Goal: Task Accomplishment & Management: Use online tool/utility

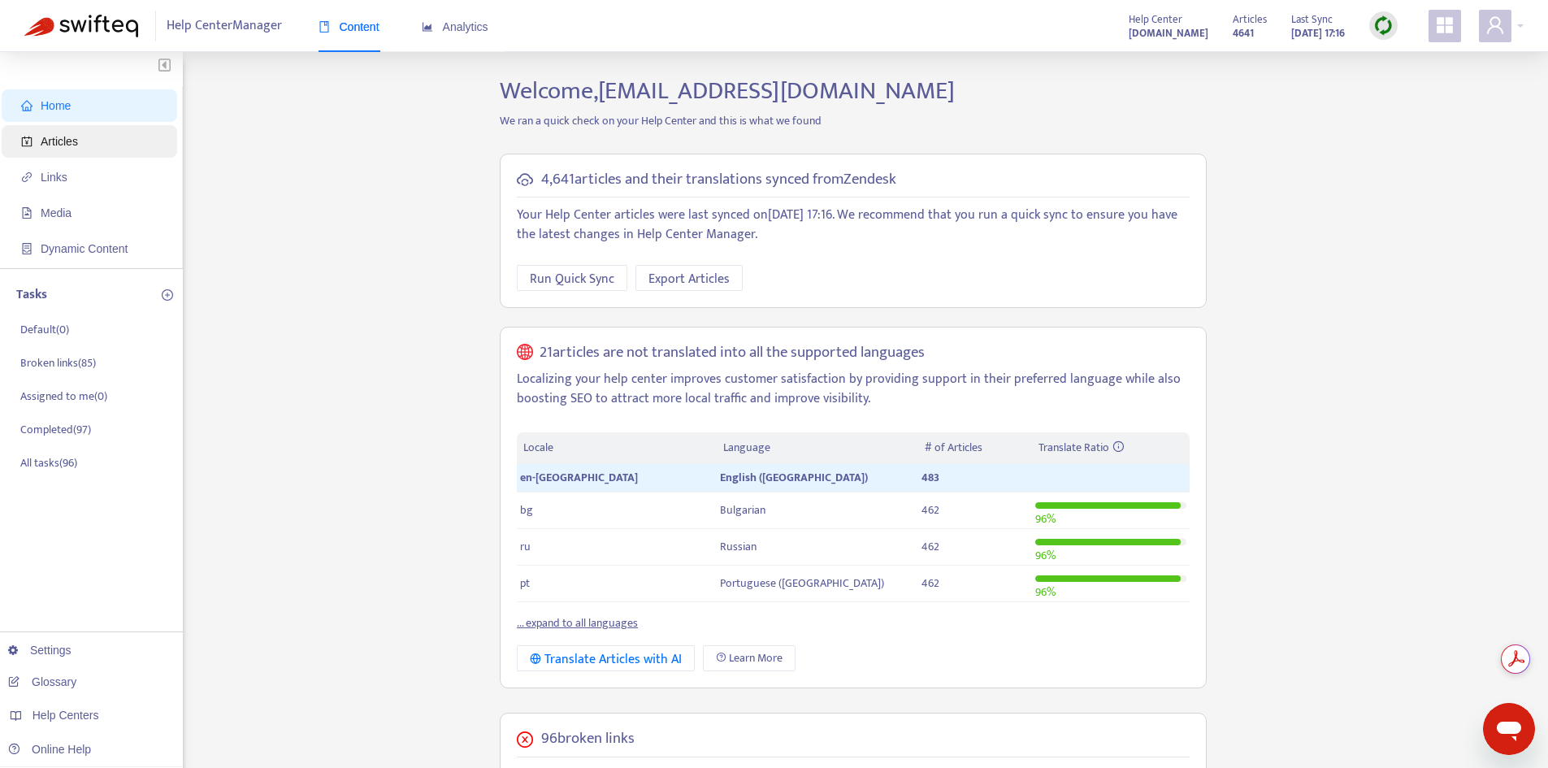
click at [66, 139] on span "Articles" at bounding box center [59, 141] width 37 height 13
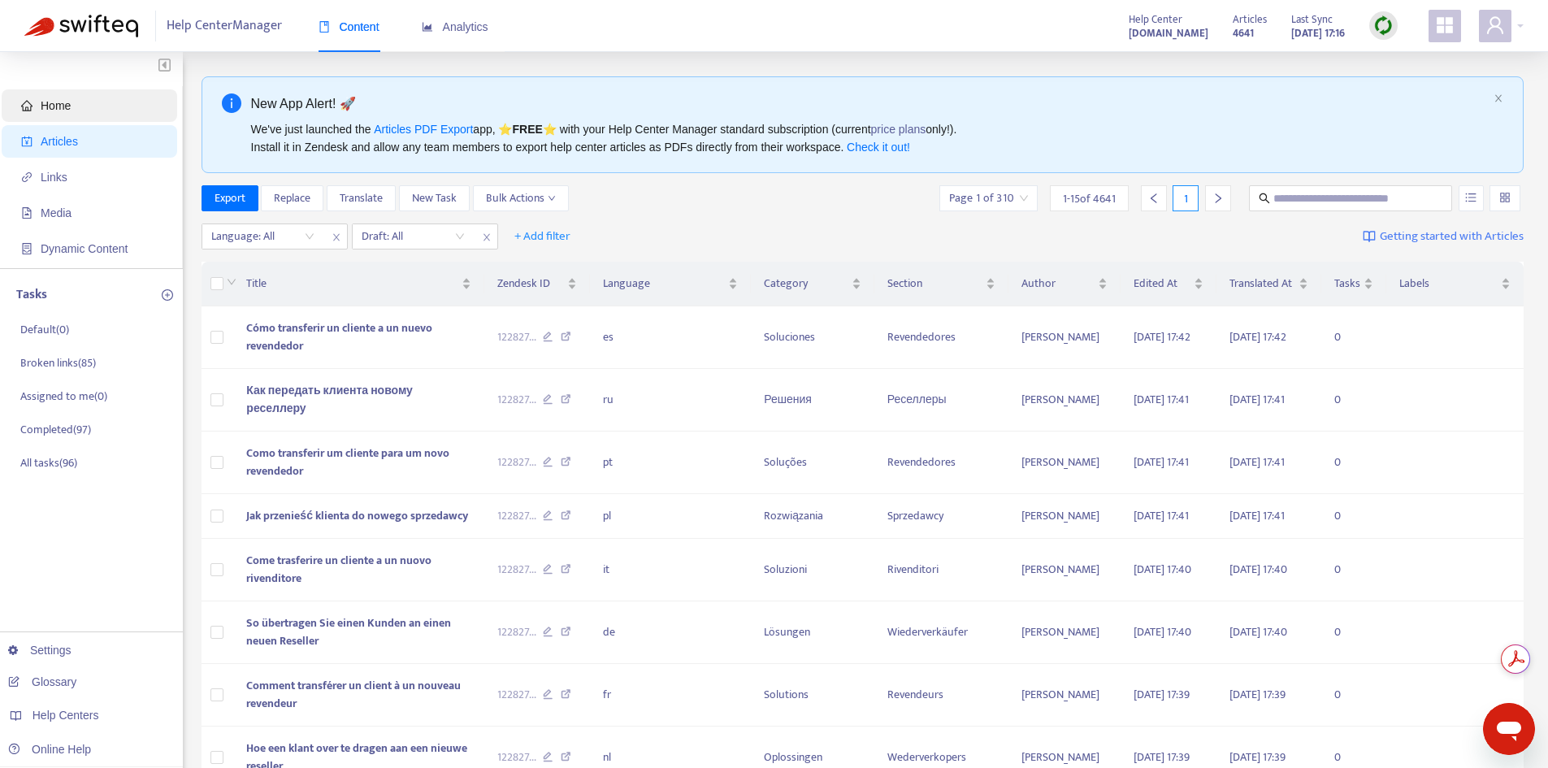
click at [78, 111] on span "Home" at bounding box center [92, 105] width 143 height 33
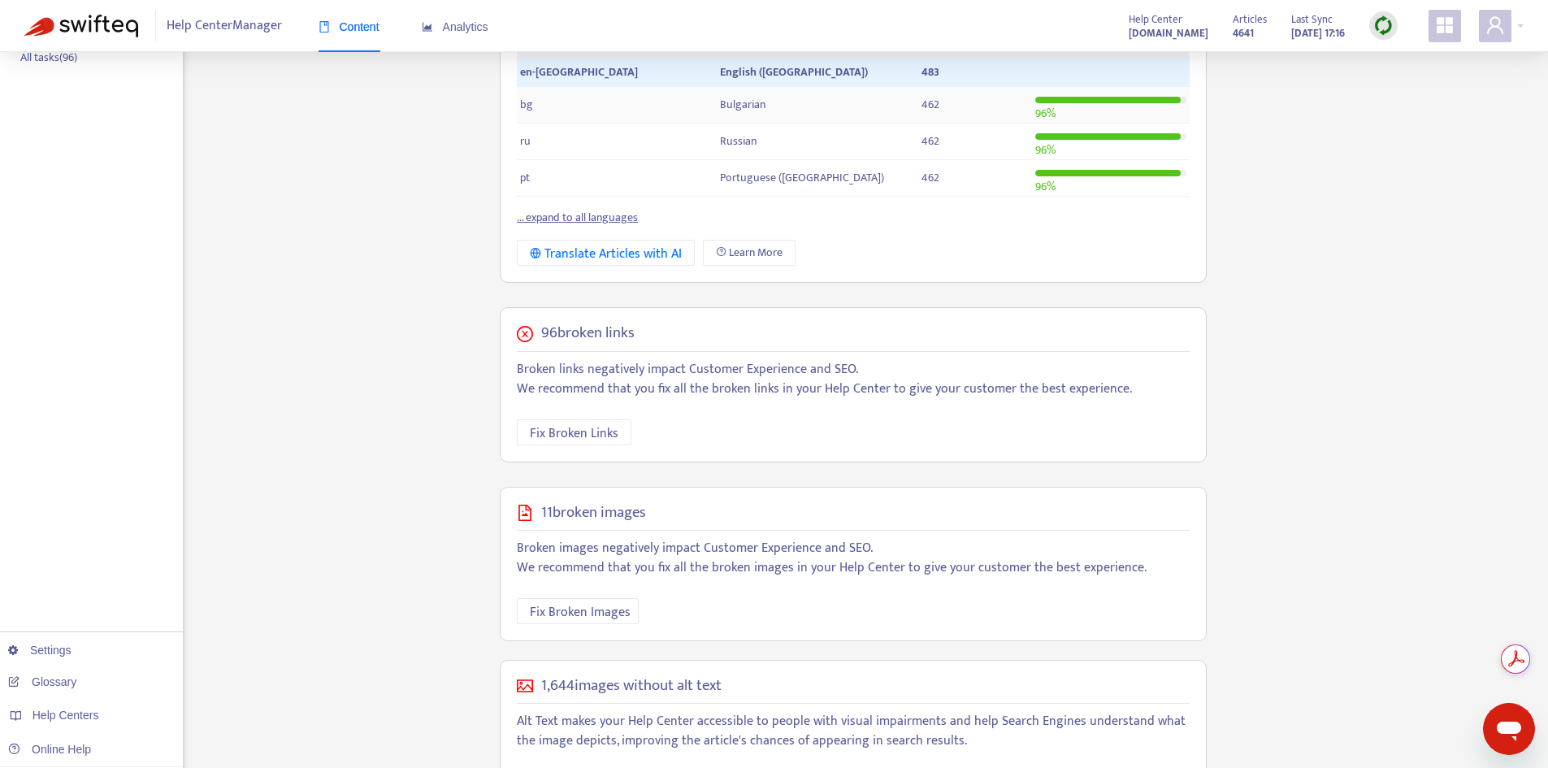
scroll to position [406, 0]
click at [576, 436] on span "Fix Broken Links" at bounding box center [574, 433] width 89 height 20
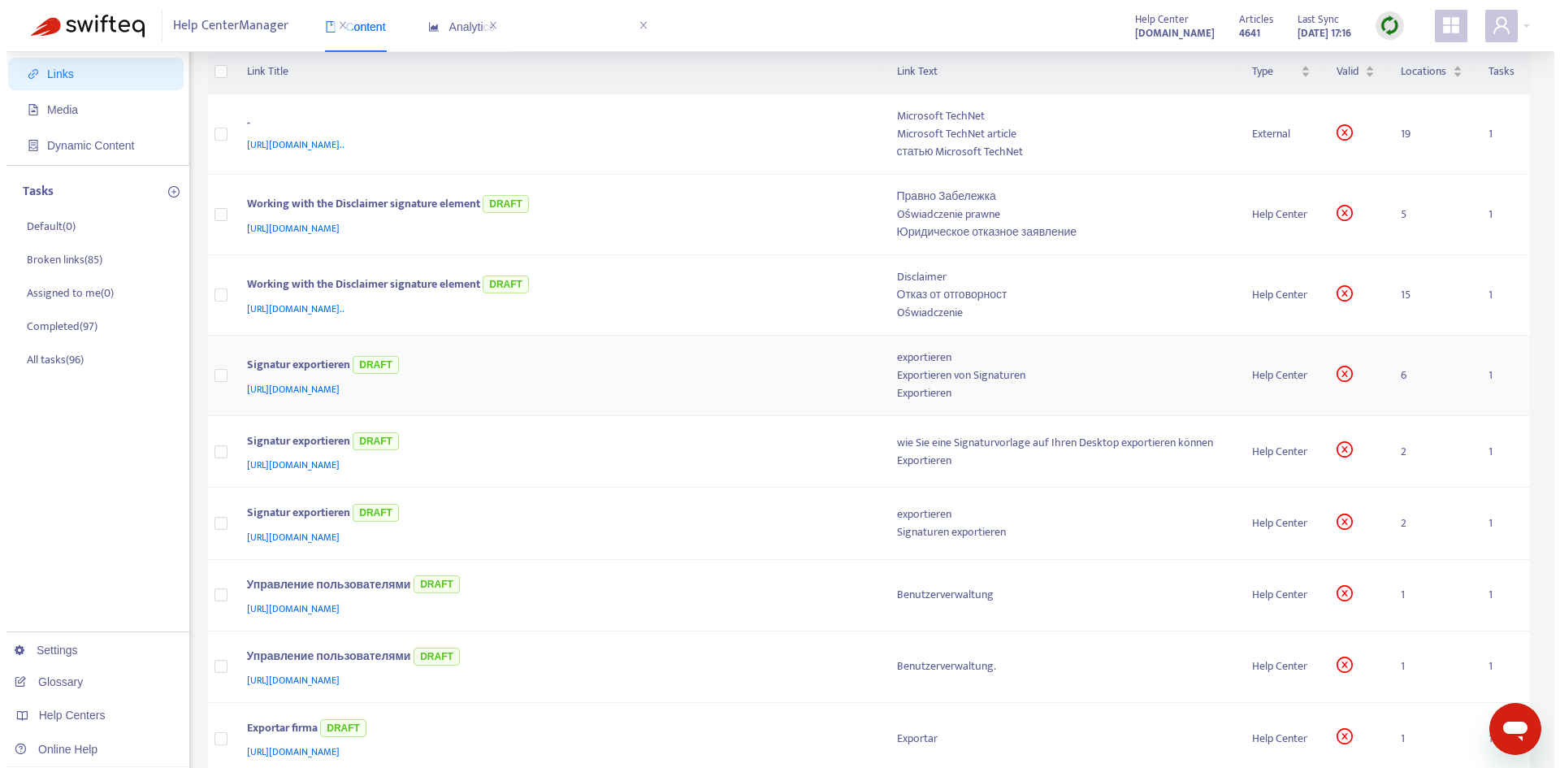
scroll to position [0, 0]
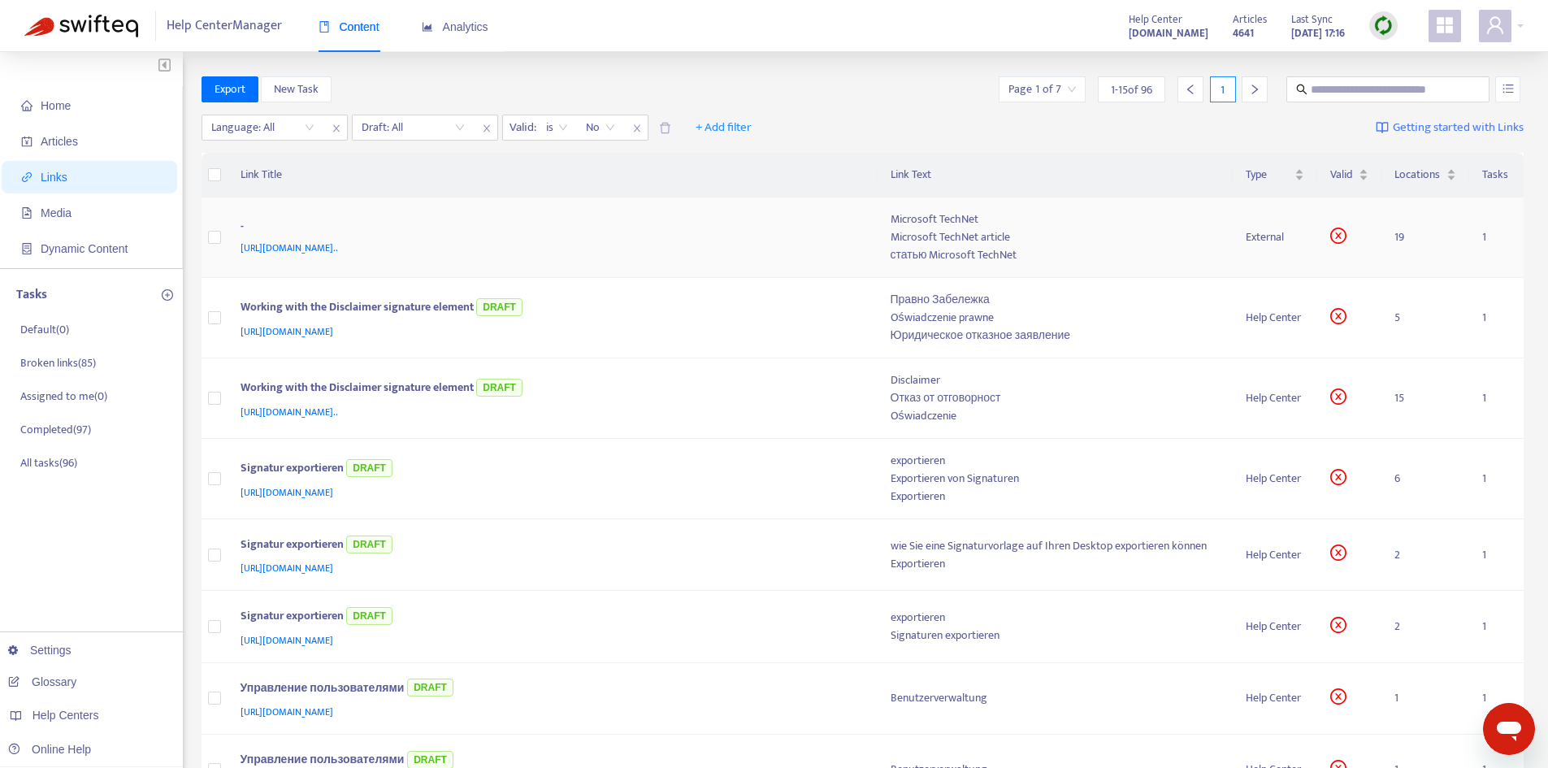
click at [870, 229] on td "- https://technet.microsoft.com/en-us/library/jj200665%28v=exchg.160%29.aspx?f=…" at bounding box center [553, 237] width 650 height 80
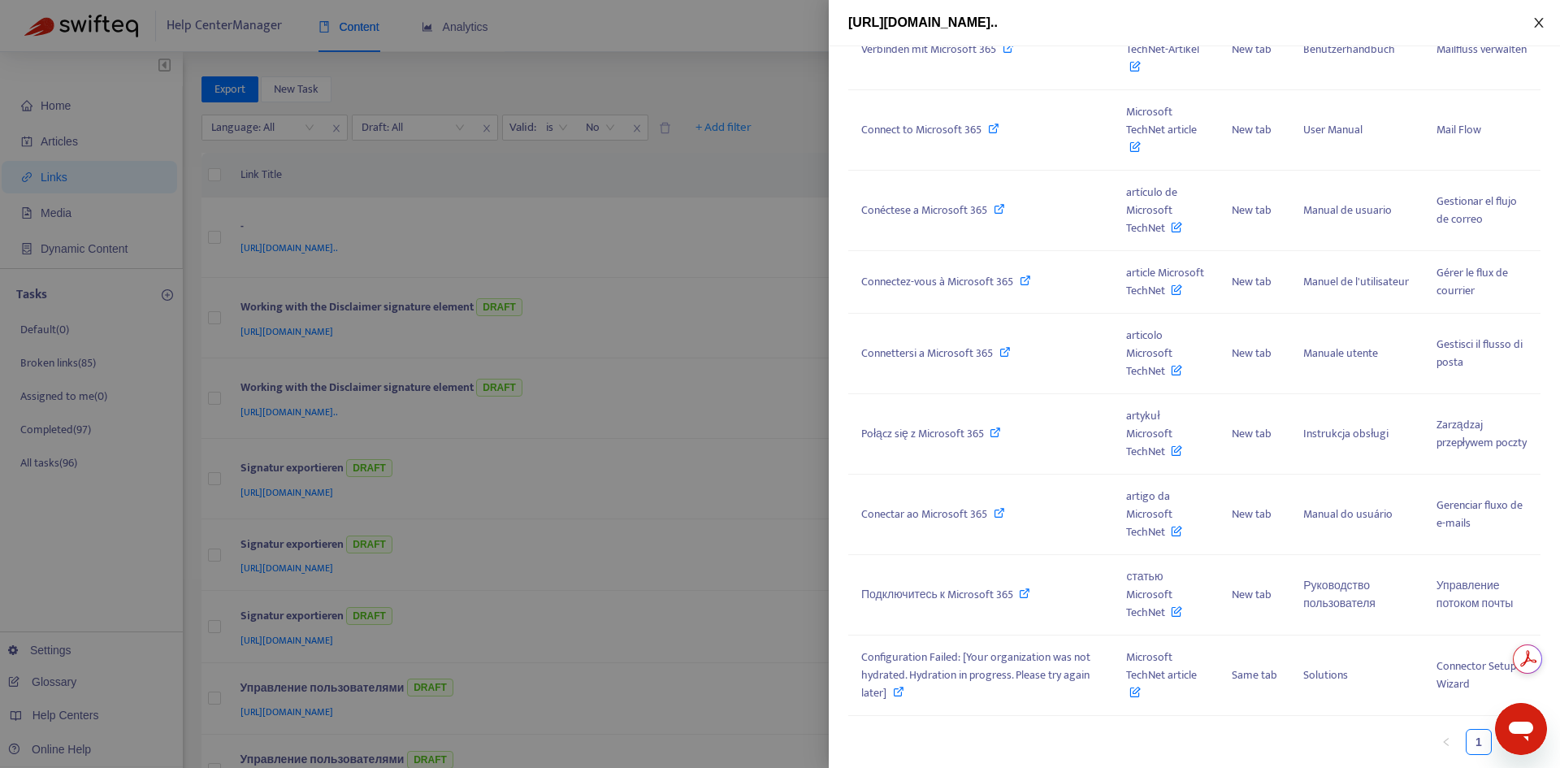
click at [1528, 19] on button "Close" at bounding box center [1539, 22] width 23 height 15
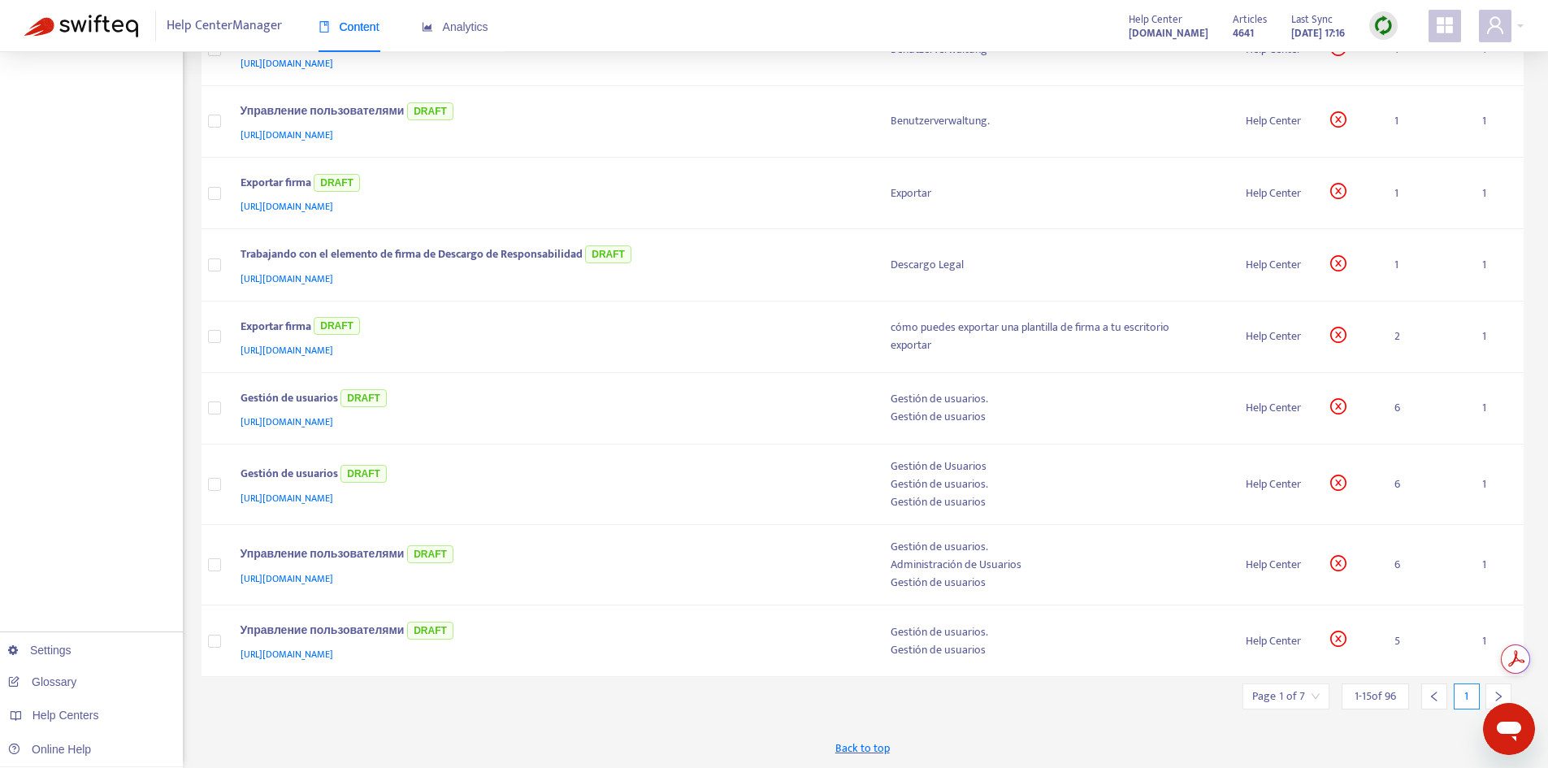
click at [1492, 687] on div at bounding box center [1498, 696] width 26 height 26
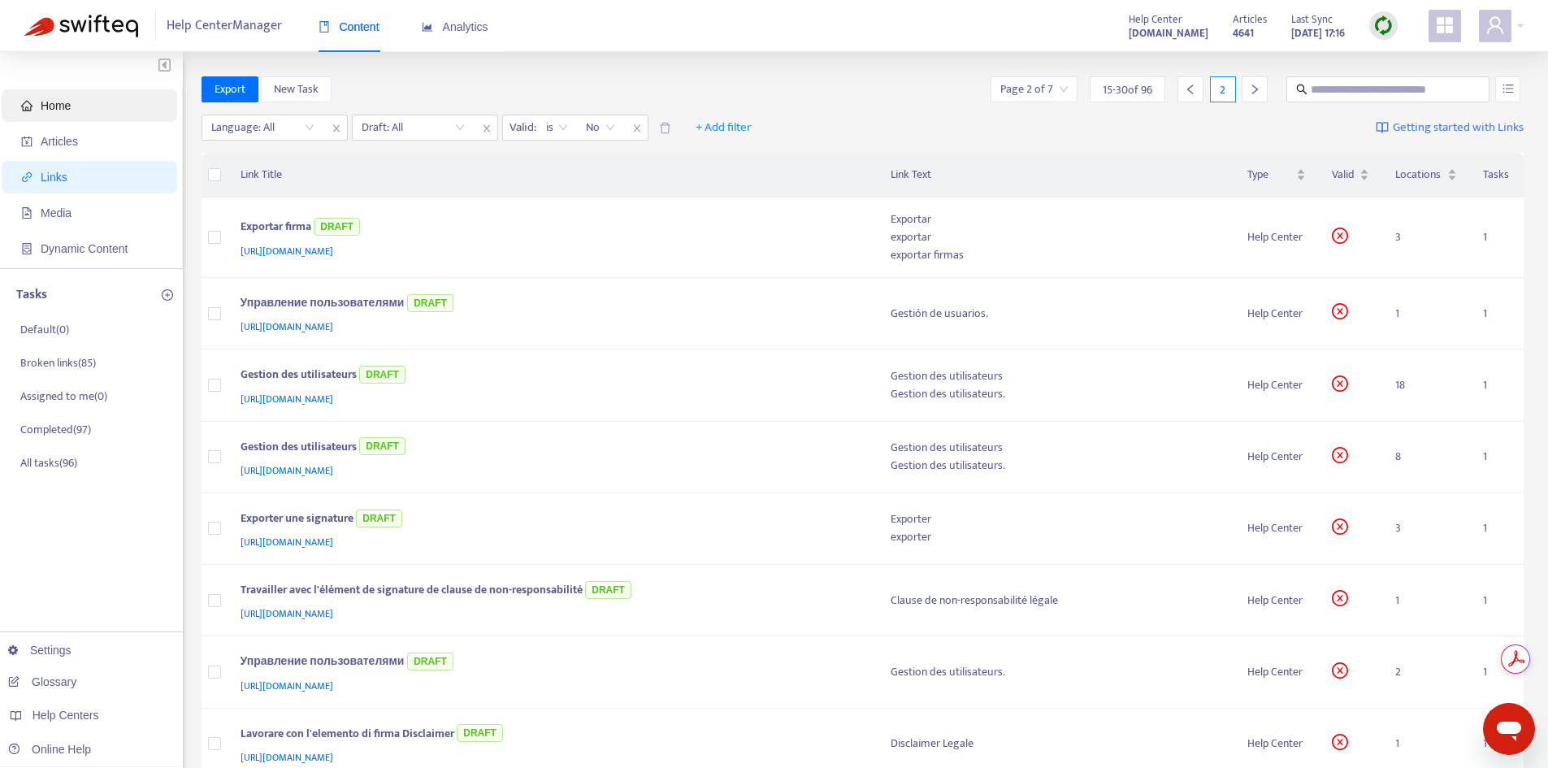
click at [59, 104] on span "Home" at bounding box center [56, 105] width 30 height 13
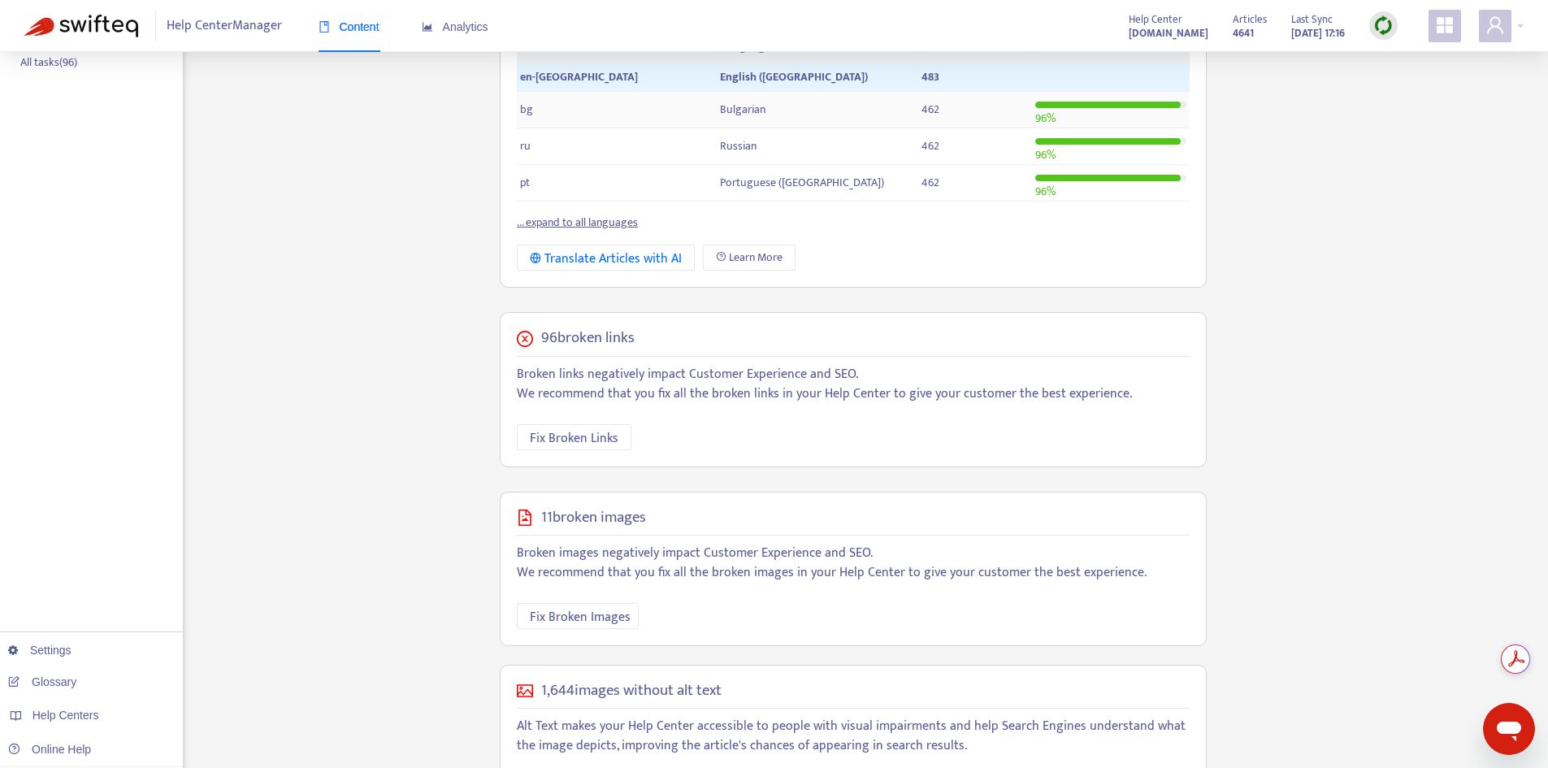
scroll to position [476, 0]
